Goal: Task Accomplishment & Management: Complete application form

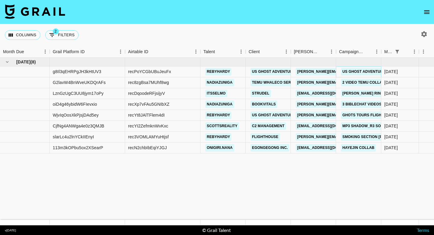
click at [352, 69] on link "US Ghost Adventures Collab" at bounding box center [373, 72] width 65 height 8
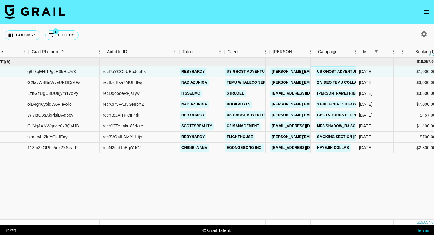
scroll to position [0, 33]
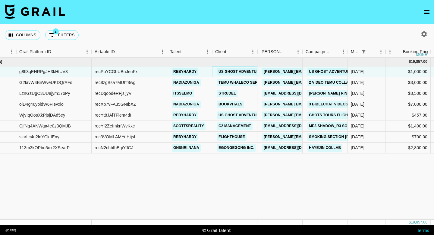
click at [236, 72] on link "US Ghost Adventures" at bounding box center [241, 72] width 49 height 8
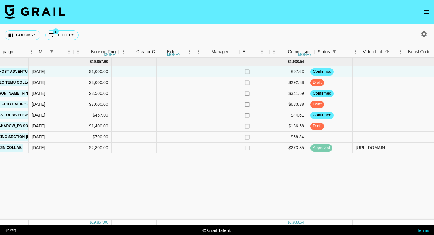
scroll to position [0, 345]
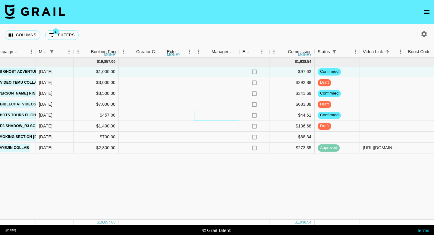
click at [225, 115] on div at bounding box center [216, 115] width 45 height 11
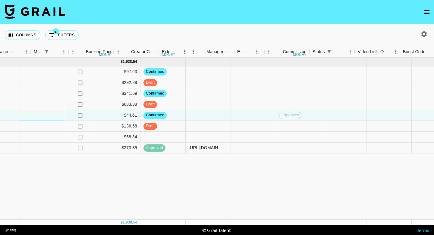
scroll to position [0, 748]
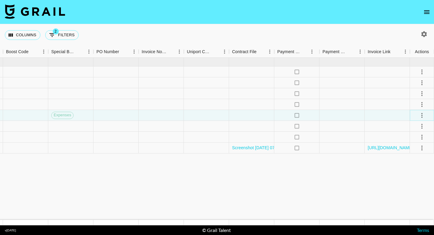
click at [423, 112] on icon "select merge strategy" at bounding box center [421, 115] width 7 height 7
click at [412, 172] on div "Approve" at bounding box center [409, 171] width 18 height 7
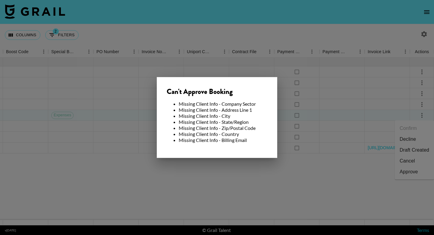
click at [334, 120] on div at bounding box center [217, 117] width 434 height 235
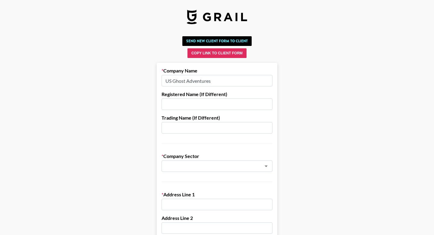
click at [192, 79] on input "US Ghost Adventures" at bounding box center [217, 80] width 111 height 11
paste input "LLC"
type input "US Ghost Adventures LLC"
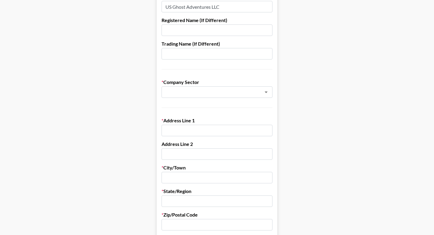
scroll to position [83, 0]
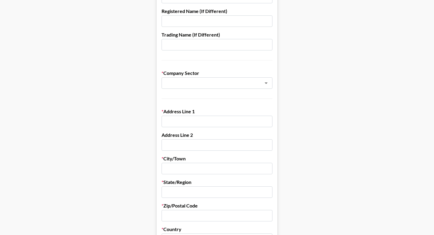
click at [208, 122] on input "text" at bounding box center [217, 120] width 111 height 11
paste input "452 Baltimore Street Gettysburg, PA 17325"
drag, startPoint x: 269, startPoint y: 123, endPoint x: 210, endPoint y: 122, distance: 58.5
click at [210, 122] on input "452 Baltimore Street Gettysburg, PA 17325" at bounding box center [217, 120] width 111 height 11
type input "452 Baltimore Street"
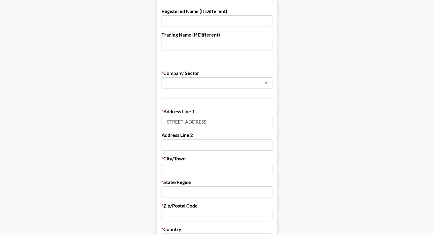
click at [186, 165] on input "text" at bounding box center [217, 167] width 111 height 11
paste input "Gettysburg, PA 17325"
drag, startPoint x: 217, startPoint y: 170, endPoint x: 189, endPoint y: 169, distance: 28.1
click at [189, 169] on input "Gettysburg, PA 17325" at bounding box center [217, 167] width 111 height 11
type input "Gettysburg"
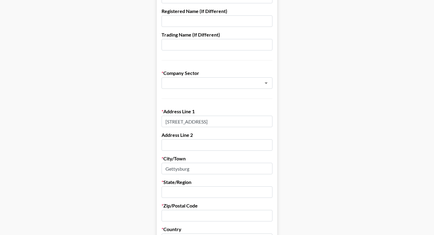
click at [179, 190] on input "text" at bounding box center [217, 191] width 111 height 11
paste input ", PA 17325"
drag, startPoint x: 169, startPoint y: 193, endPoint x: 161, endPoint y: 193, distance: 7.8
drag, startPoint x: 171, startPoint y: 193, endPoint x: 203, endPoint y: 193, distance: 32.6
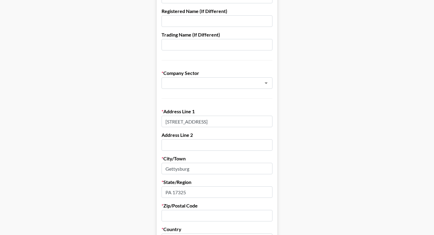
click at [203, 193] on input "PA 17325" at bounding box center [217, 191] width 111 height 11
type input "PA"
click at [180, 215] on input "text" at bounding box center [217, 214] width 111 height 11
paste input "17325"
click at [167, 215] on input "17325" at bounding box center [217, 214] width 111 height 11
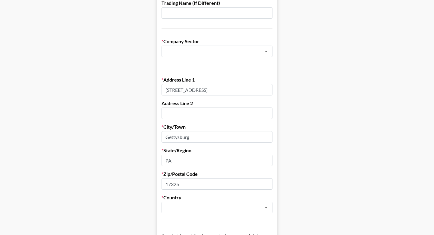
scroll to position [133, 0]
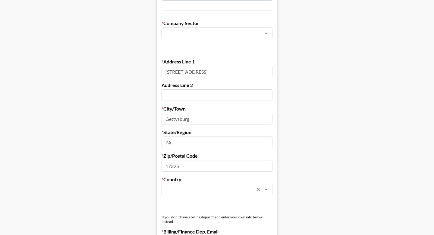
click at [172, 193] on div "​" at bounding box center [217, 188] width 111 height 11
type input "17325"
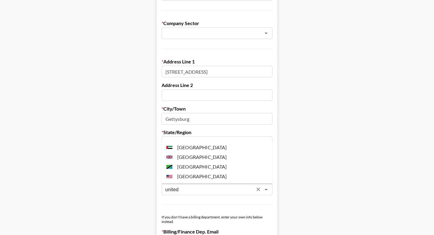
click at [187, 176] on li "[GEOGRAPHIC_DATA]" at bounding box center [217, 176] width 111 height 10
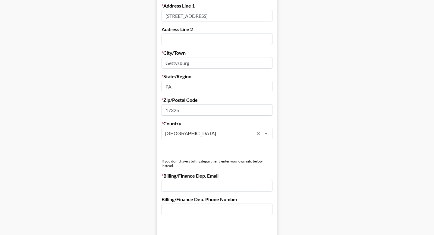
scroll to position [197, 0]
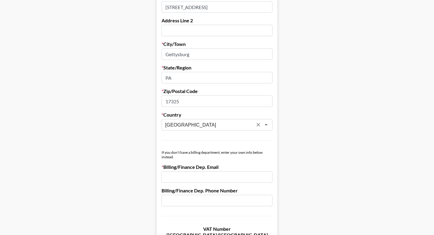
type input "[GEOGRAPHIC_DATA]"
click at [187, 180] on input "email" at bounding box center [217, 176] width 111 height 11
click at [180, 178] on input "email" at bounding box center [217, 176] width 111 height 11
paste input "kristen@usghostadventures.com"
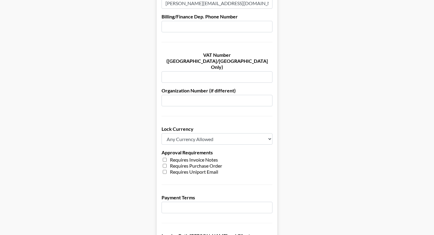
scroll to position [454, 0]
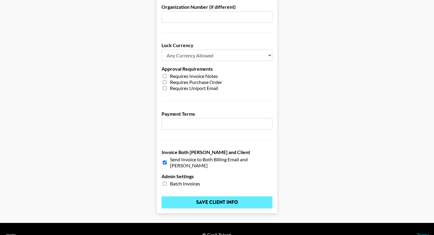
type input "kristen@usghostadventures.com"
click at [183, 196] on input "Save Client Info" at bounding box center [217, 202] width 111 height 12
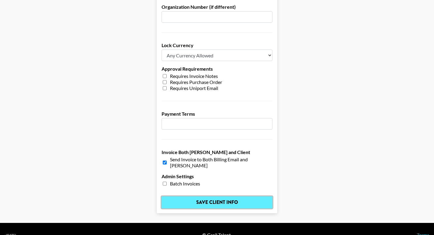
click at [206, 196] on input "Save Client Info" at bounding box center [217, 202] width 111 height 12
click at [238, 196] on input "Save Client Info" at bounding box center [217, 202] width 111 height 12
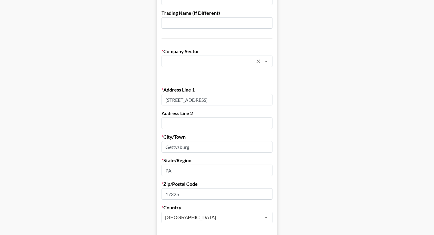
scroll to position [102, 0]
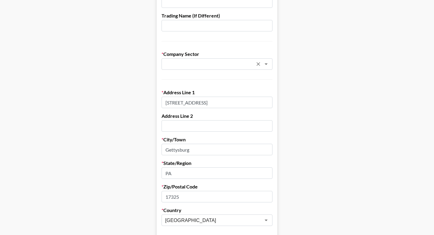
click at [190, 64] on input "text" at bounding box center [209, 64] width 88 height 7
type input "e"
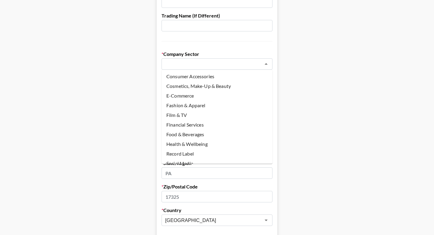
scroll to position [46, 0]
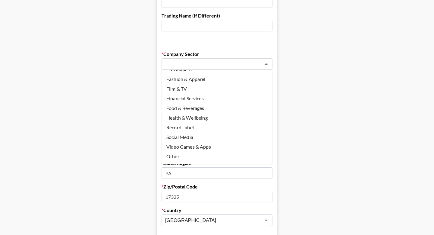
click at [191, 155] on li "Other" at bounding box center [217, 156] width 111 height 10
type input "Other"
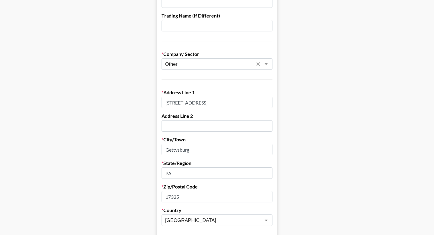
scroll to position [454, 0]
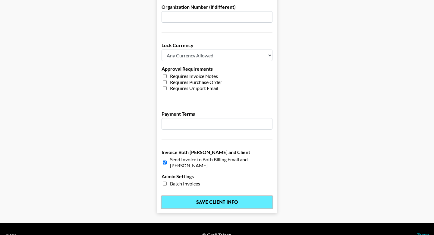
click at [223, 196] on input "Save Client Info" at bounding box center [217, 202] width 111 height 12
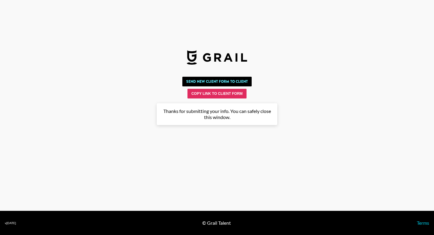
scroll to position [0, 0]
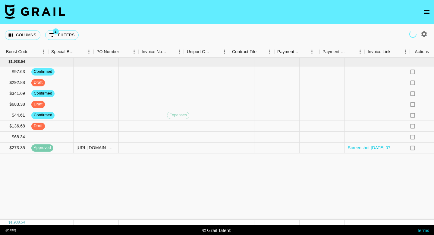
scroll to position [0, 748]
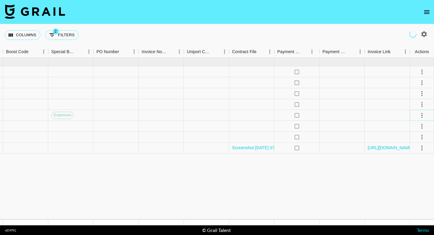
click at [419, 116] on icon "select merge strategy" at bounding box center [421, 115] width 7 height 7
click at [410, 167] on li "Approve" at bounding box center [414, 171] width 39 height 11
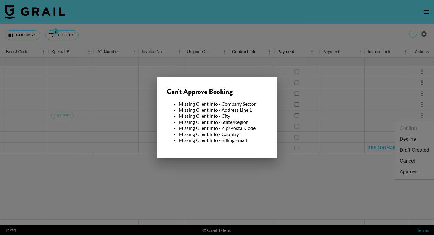
click at [306, 170] on div at bounding box center [217, 117] width 434 height 235
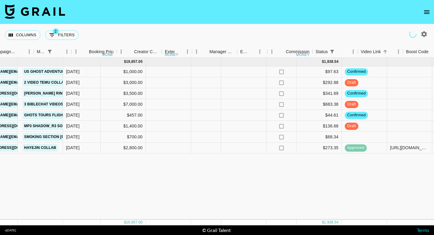
scroll to position [0, 238]
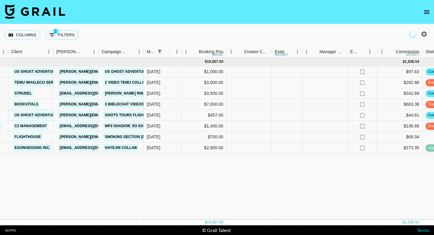
click at [42, 114] on link "US Ghost Adventures" at bounding box center [37, 115] width 49 height 8
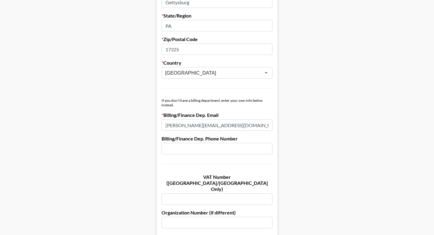
scroll to position [166, 0]
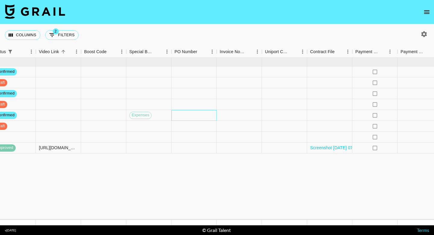
click at [216, 114] on div at bounding box center [194, 115] width 45 height 11
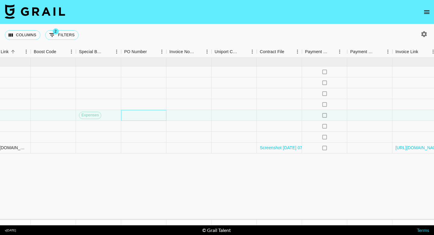
scroll to position [0, 748]
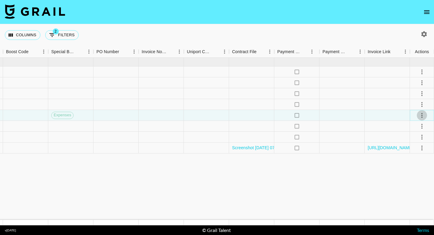
click at [425, 115] on button "select merge strategy" at bounding box center [422, 115] width 10 height 10
click at [411, 149] on li "Draft Created" at bounding box center [414, 149] width 39 height 11
click at [410, 173] on div "Approve" at bounding box center [409, 171] width 18 height 7
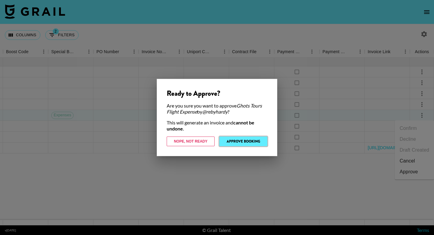
click at [243, 141] on button "Approve Booking" at bounding box center [243, 141] width 48 height 10
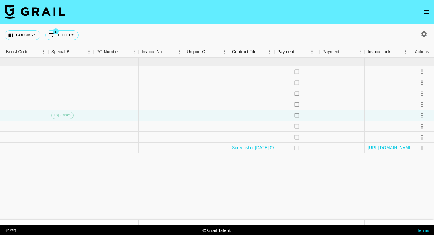
click at [424, 5] on nav at bounding box center [217, 12] width 434 height 24
click at [427, 10] on icon "open drawer" at bounding box center [426, 11] width 7 height 7
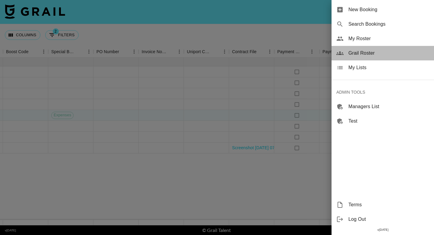
click at [365, 53] on span "Grail Roster" at bounding box center [388, 52] width 81 height 7
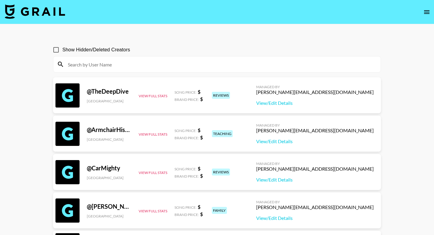
click at [140, 61] on input at bounding box center [220, 64] width 313 height 10
paste input "jaggersherman"
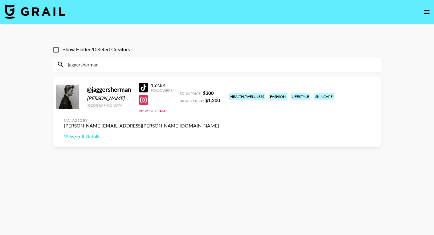
type input "jaggersherman"
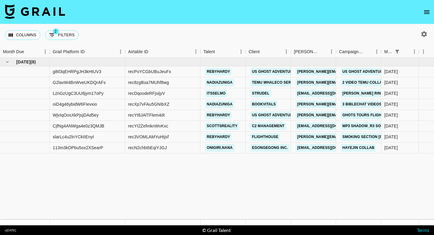
click at [427, 12] on icon "open drawer" at bounding box center [426, 11] width 7 height 7
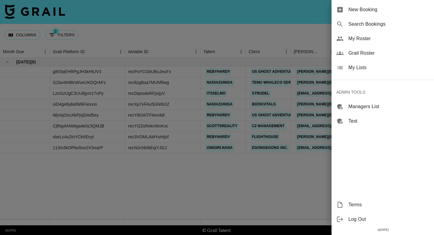
click at [351, 15] on div "New Booking" at bounding box center [383, 9] width 102 height 14
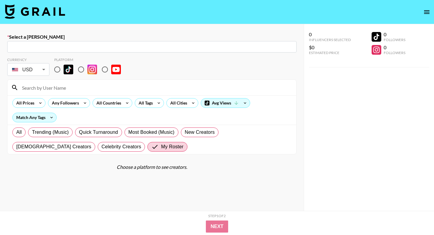
click at [78, 45] on input "text" at bounding box center [152, 46] width 282 height 7
paste input "[EMAIL_ADDRESS][DOMAIN_NAME]"
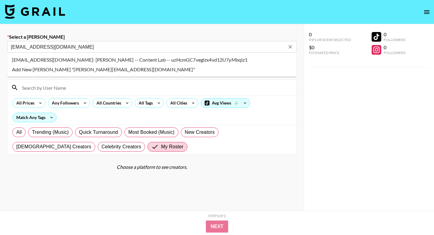
click at [73, 49] on input "[EMAIL_ADDRESS][DOMAIN_NAME]" at bounding box center [148, 46] width 274 height 7
click at [75, 57] on li "arianne@contentlab.xyz: Arianne De Vera -- Content Lab -- uzHcmGC7veglzx4vd12U7…" at bounding box center [151, 60] width 289 height 10
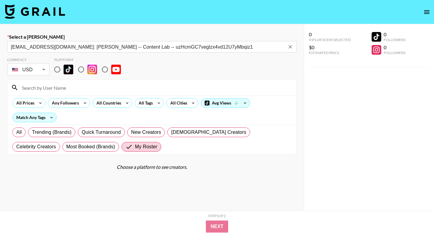
type input "arianne@contentlab.xyz: Arianne De Vera -- Content Lab -- uzHcmGC7veglzx4vd12U7…"
click at [57, 71] on input "radio" at bounding box center [57, 69] width 13 height 13
radio input "true"
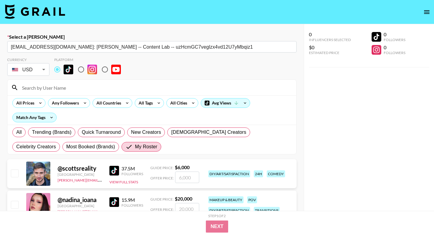
click at [42, 91] on input at bounding box center [155, 88] width 274 height 10
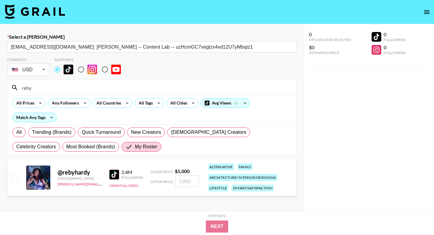
type input "reby"
click at [13, 177] on input "checkbox" at bounding box center [14, 176] width 7 height 7
checkbox input "true"
type input "5000"
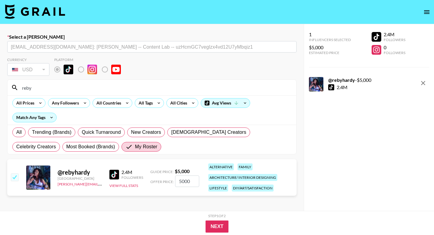
click at [179, 182] on input "5000" at bounding box center [187, 180] width 24 height 11
checkbox input "false"
checkbox input "true"
type input "3000"
click at [218, 228] on button "Next" at bounding box center [217, 226] width 23 height 12
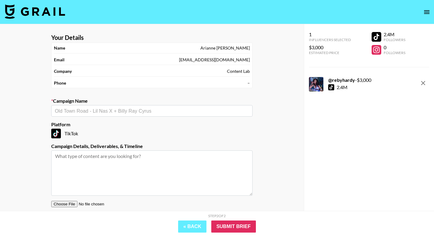
click at [146, 110] on input "text" at bounding box center [152, 110] width 194 height 7
type input "G"
click at [112, 112] on input "Halloween Govee Campauign" at bounding box center [148, 110] width 186 height 7
click at [166, 125] on li "Add New Campaign: "Halloween Govee Campaign"" at bounding box center [151, 124] width 201 height 10
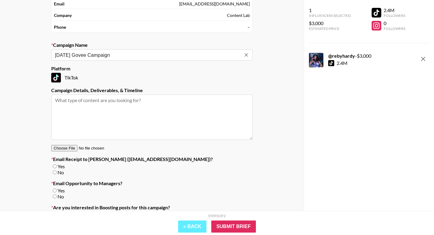
scroll to position [59, 0]
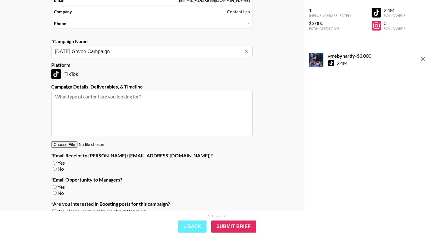
type input "[DATE] Govee Campaign"
click at [55, 169] on input "No" at bounding box center [55, 168] width 4 height 4
radio input "true"
click at [55, 192] on input "No" at bounding box center [55, 193] width 4 height 4
radio input "true"
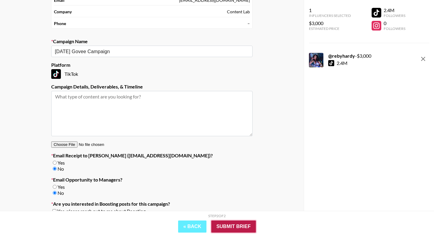
click at [245, 222] on input "Submit Brief" at bounding box center [233, 226] width 45 height 12
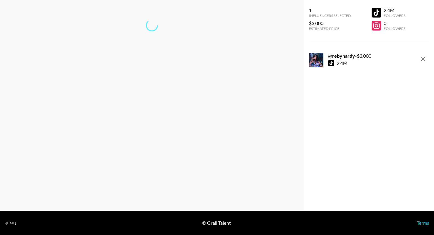
scroll to position [24, 0]
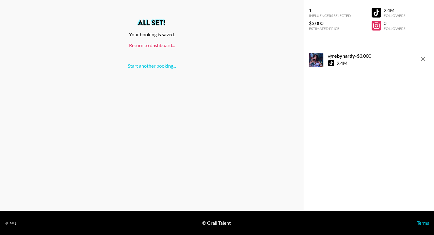
click at [148, 46] on link "Return to dashboard..." at bounding box center [152, 45] width 46 height 6
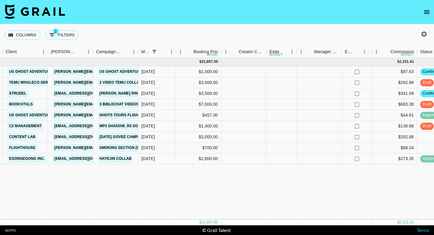
scroll to position [0, 213]
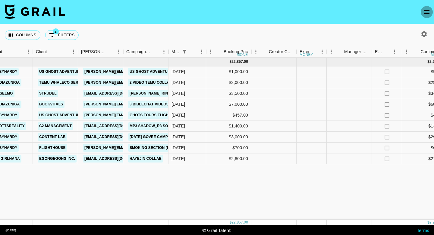
click at [429, 14] on icon "open drawer" at bounding box center [426, 11] width 7 height 7
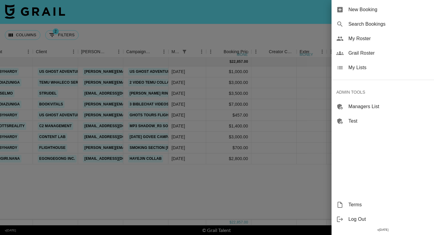
click at [371, 54] on span "Grail Roster" at bounding box center [388, 52] width 81 height 7
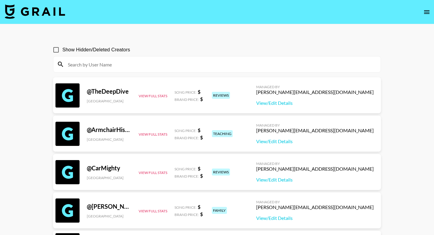
click at [165, 66] on input at bounding box center [220, 64] width 313 height 10
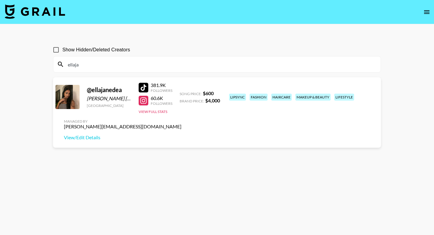
click at [87, 64] on input "ellaja" at bounding box center [220, 64] width 313 height 10
paste input "jack_chilcote26"
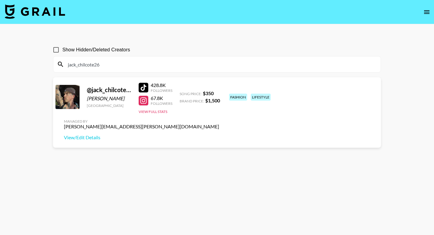
click at [158, 60] on input "jack_chilcote26" at bounding box center [220, 64] width 313 height 10
paste input "chrissipatakas"
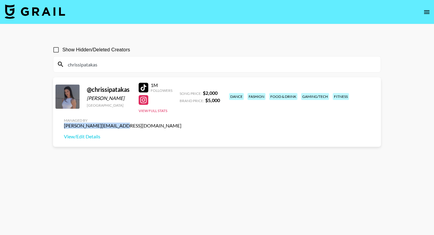
drag, startPoint x: 375, startPoint y: 94, endPoint x: 321, endPoint y: 94, distance: 54.0
click at [186, 113] on div "Managed By [PERSON_NAME][EMAIL_ADDRESS][DOMAIN_NAME] View/Edit Details" at bounding box center [122, 128] width 127 height 31
copy div "[PERSON_NAME][EMAIL_ADDRESS][DOMAIN_NAME]"
click at [175, 64] on input "chrissipatakas" at bounding box center [220, 64] width 313 height 10
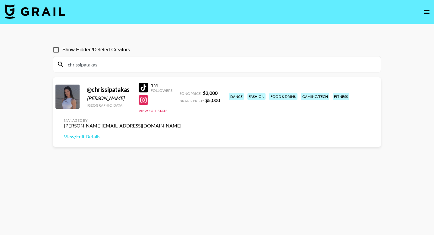
click at [175, 64] on input "chrissipatakas" at bounding box center [220, 64] width 313 height 10
paste input "xlilsoup"
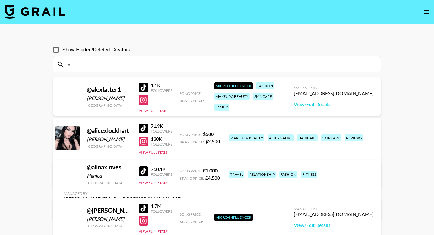
type input "x"
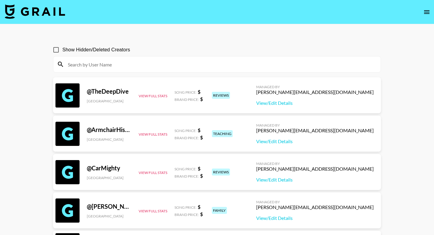
paste input "yojaseena"
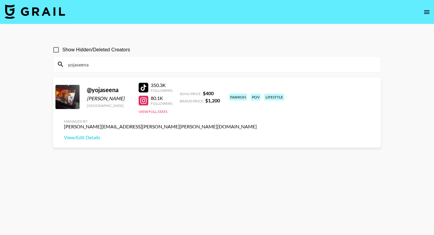
click at [101, 59] on div "yojaseena" at bounding box center [216, 64] width 327 height 16
click at [99, 67] on input "yojaseena" at bounding box center [220, 64] width 313 height 10
paste input "pauladiezc"
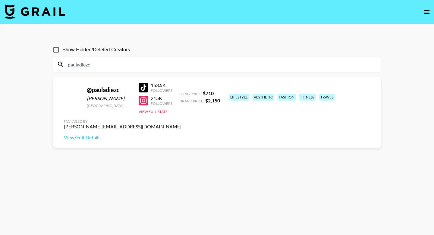
type input "pauladiezc"
